Goal: Transaction & Acquisition: Download file/media

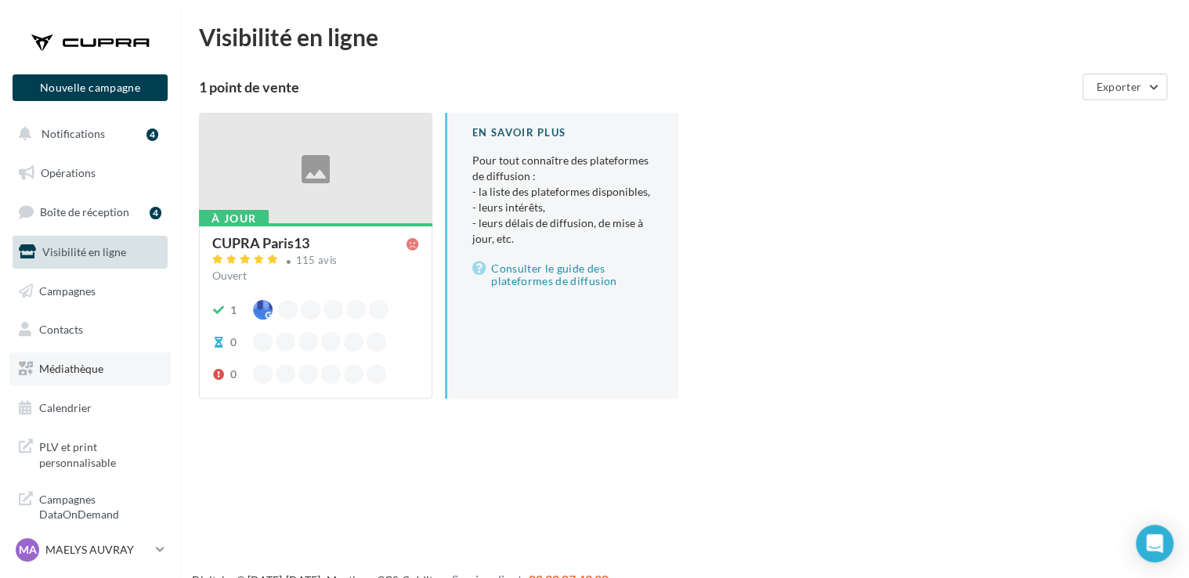
click at [85, 372] on span "Médiathèque" at bounding box center [71, 368] width 64 height 13
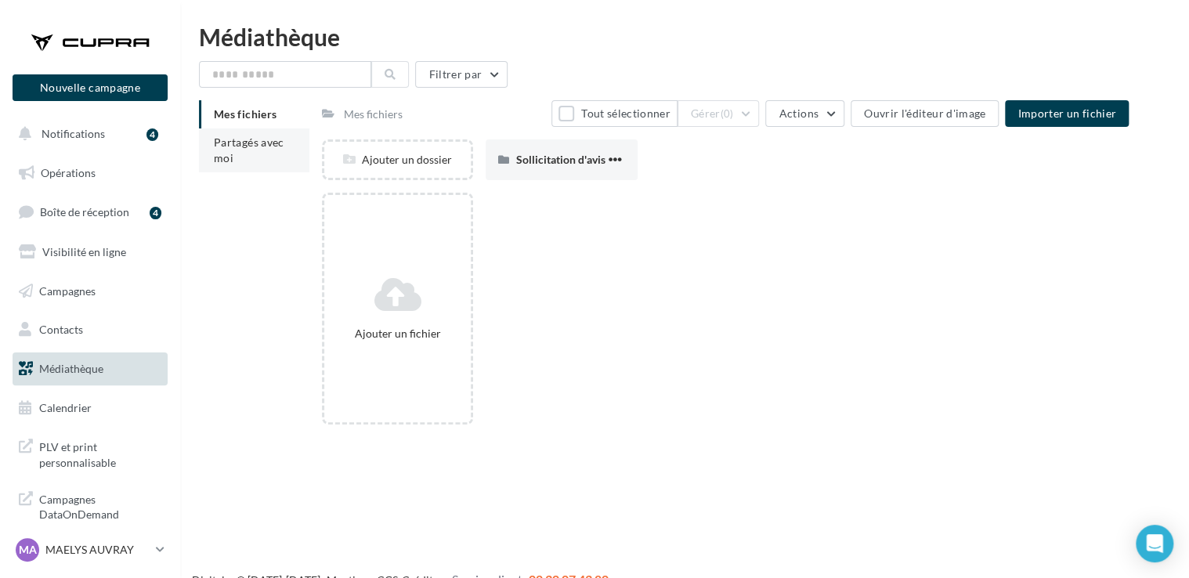
click at [270, 155] on li "Partagés avec moi" at bounding box center [254, 150] width 110 height 44
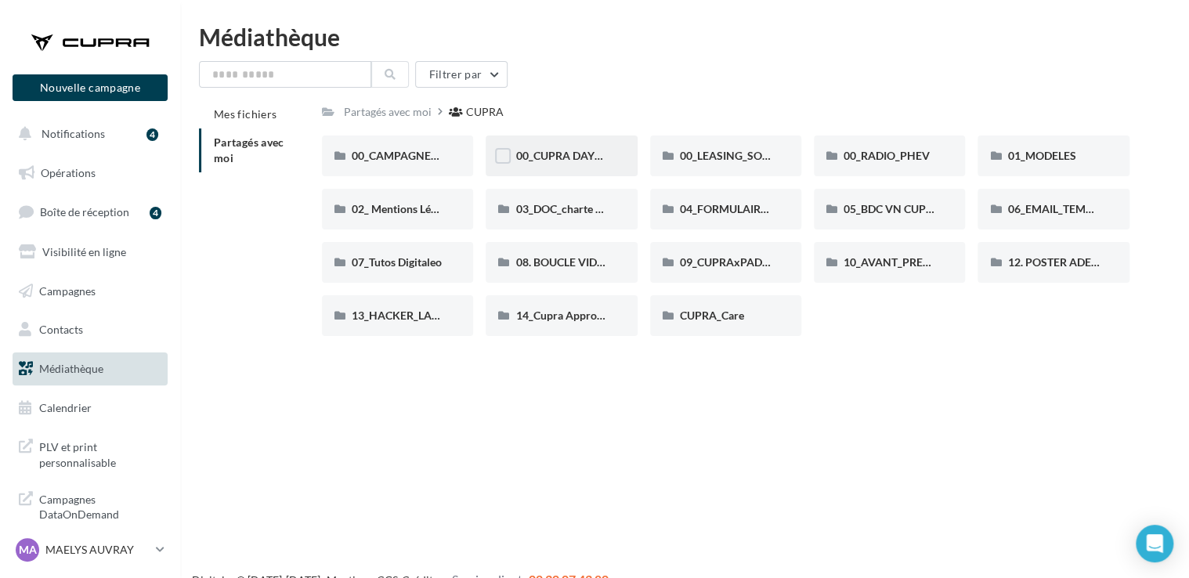
click at [565, 164] on div "00_CUPRA DAYS (JPO)" at bounding box center [560, 155] width 151 height 41
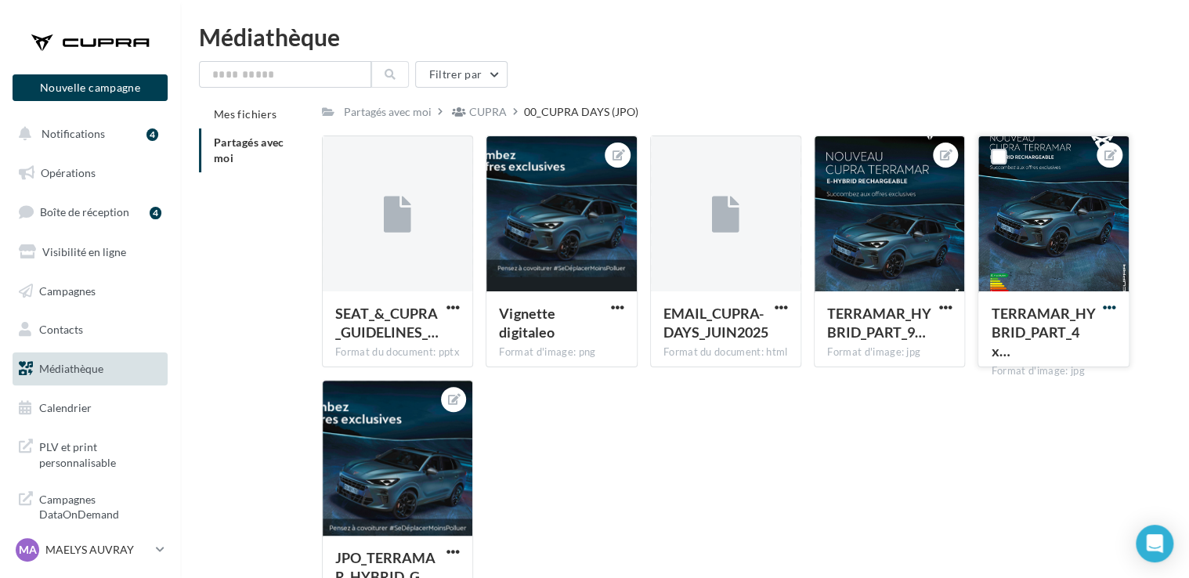
click at [1103, 308] on span "button" at bounding box center [1109, 307] width 13 height 13
click at [1047, 381] on button "Télécharger" at bounding box center [1036, 379] width 165 height 41
click at [749, 423] on div "SEAT_&_CUPRA_GUIDELINES_… Format du document: pptx SEAT_&_CUPRA_GUIDELINES_JPO_…" at bounding box center [732, 379] width 820 height 489
